Goal: Task Accomplishment & Management: Manage account settings

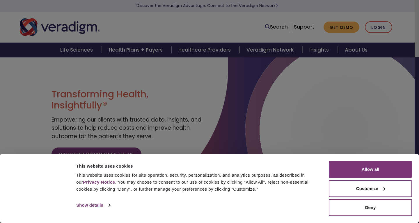
click at [0, 0] on div "Allscripts is now Veradigm Allscripts transitioned its solutions to the Veradig…" at bounding box center [0, 0] width 0 height 0
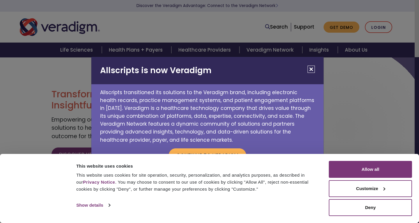
drag, startPoint x: 312, startPoint y: 69, endPoint x: 324, endPoint y: 56, distance: 17.7
click at [312, 69] on button "Close" at bounding box center [311, 68] width 7 height 7
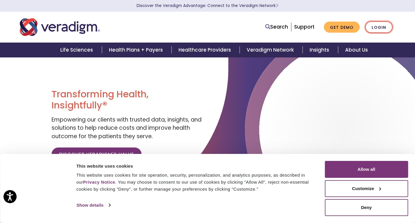
click at [365, 28] on link "Login" at bounding box center [378, 27] width 27 height 12
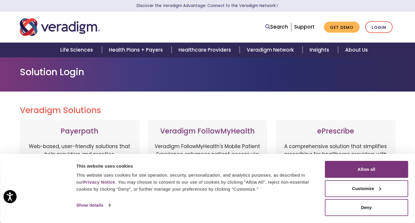
click at [358, 187] on button "Customize" at bounding box center [366, 188] width 83 height 17
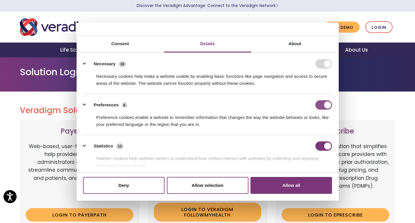
click at [322, 108] on input "Preferences" at bounding box center [323, 104] width 17 height 9
checkbox input "false"
click at [324, 143] on input "Statistics" at bounding box center [323, 145] width 17 height 9
checkbox input "false"
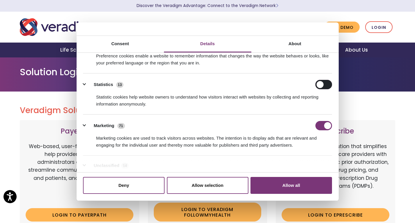
scroll to position [77, 0]
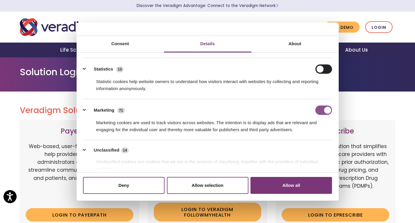
click at [325, 111] on input "Marketing" at bounding box center [323, 109] width 17 height 9
checkbox input "false"
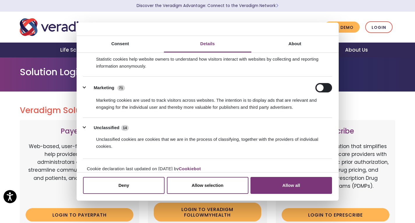
scroll to position [106, 0]
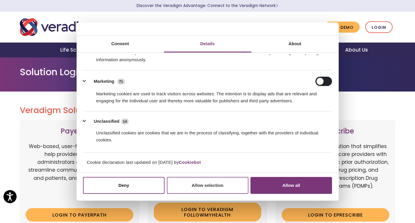
click at [201, 187] on button "Allow selection" at bounding box center [207, 185] width 81 height 17
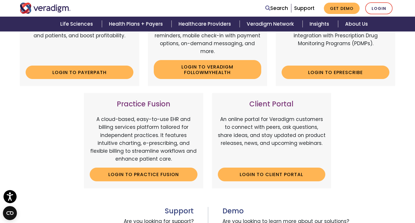
scroll to position [146, 0]
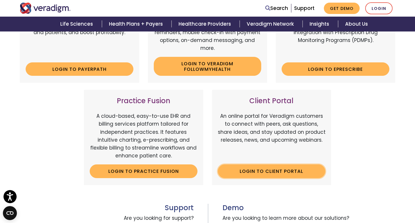
click at [266, 178] on link "Login to Client Portal" at bounding box center [272, 170] width 108 height 13
